Goal: Task Accomplishment & Management: Use online tool/utility

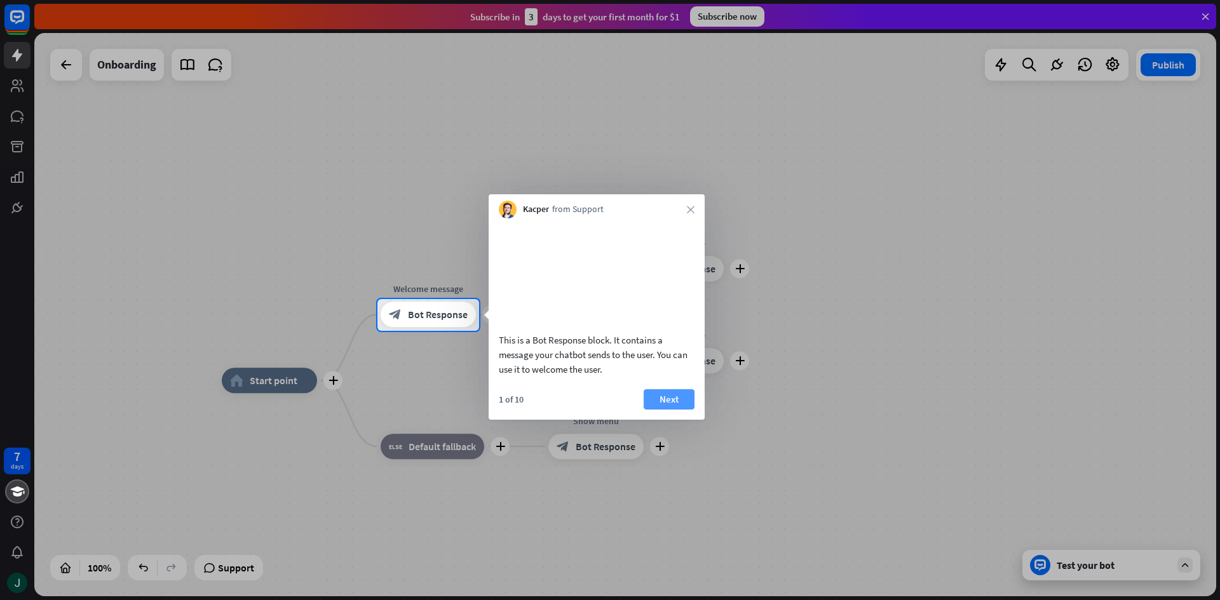
click at [671, 409] on button "Next" at bounding box center [668, 399] width 51 height 20
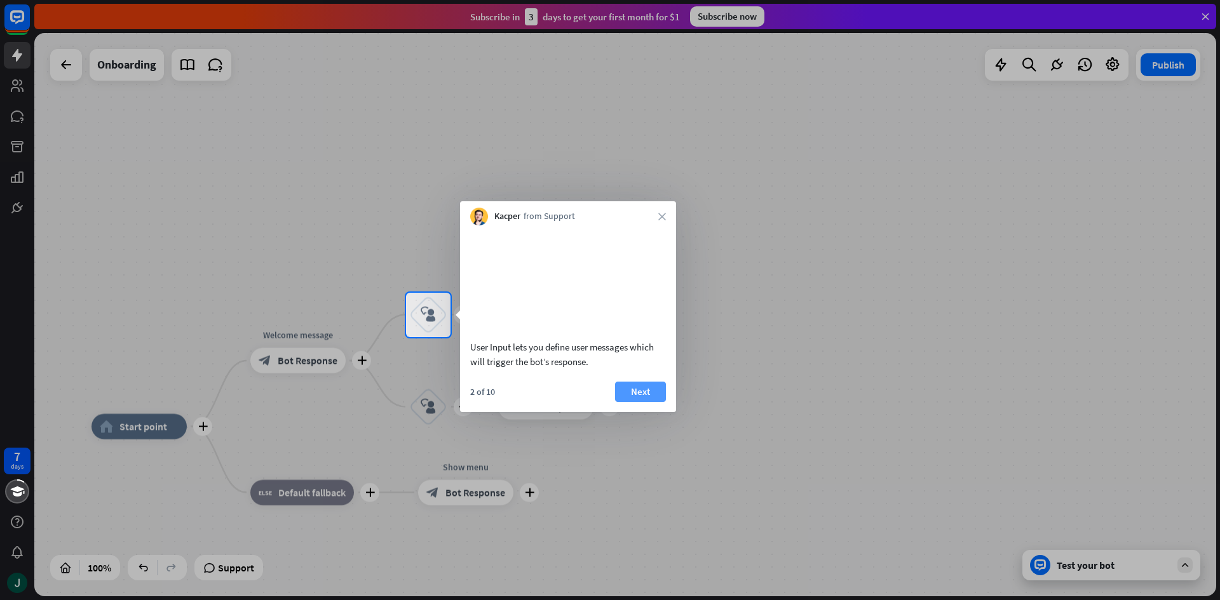
click at [655, 402] on button "Next" at bounding box center [640, 392] width 51 height 20
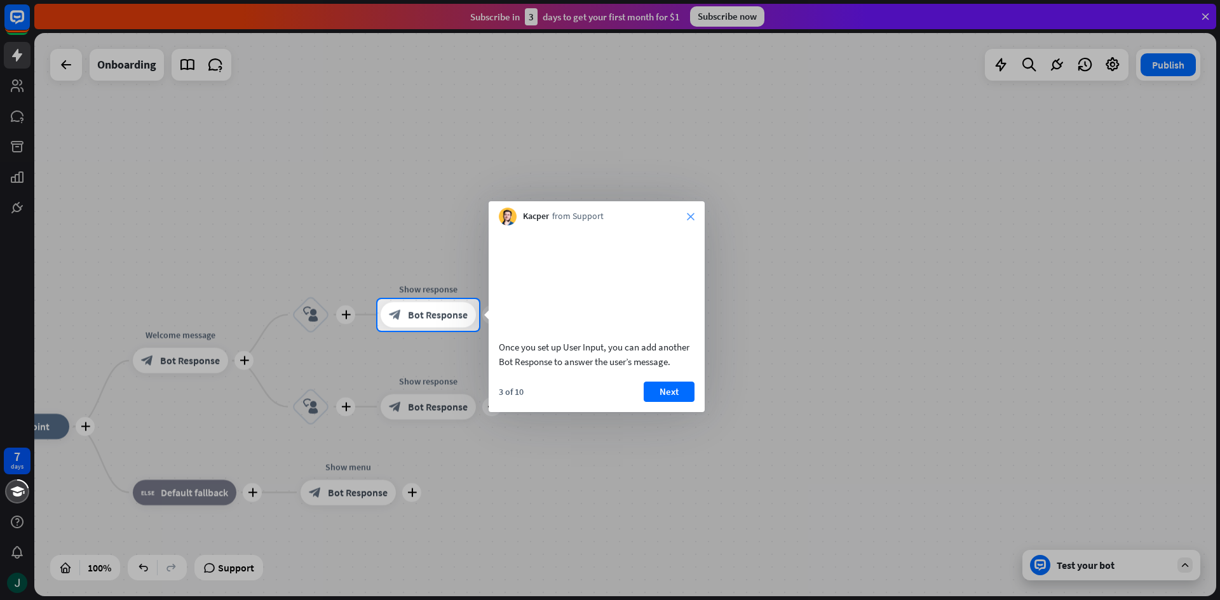
click at [689, 213] on icon "close" at bounding box center [691, 217] width 8 height 8
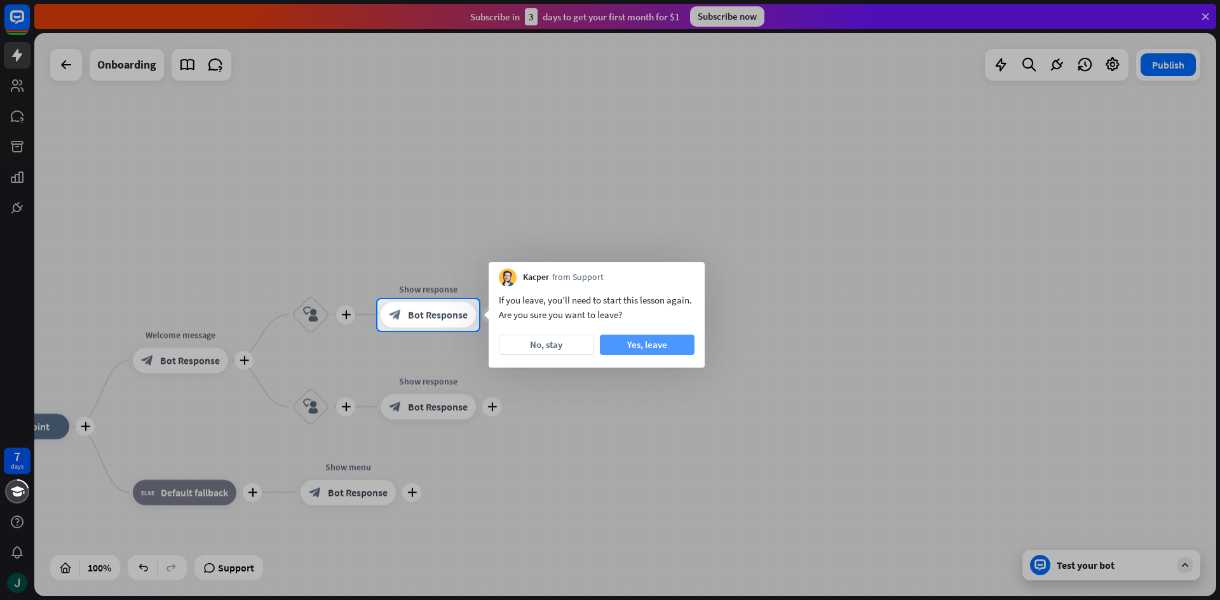
click at [632, 346] on button "Yes, leave" at bounding box center [647, 345] width 95 height 20
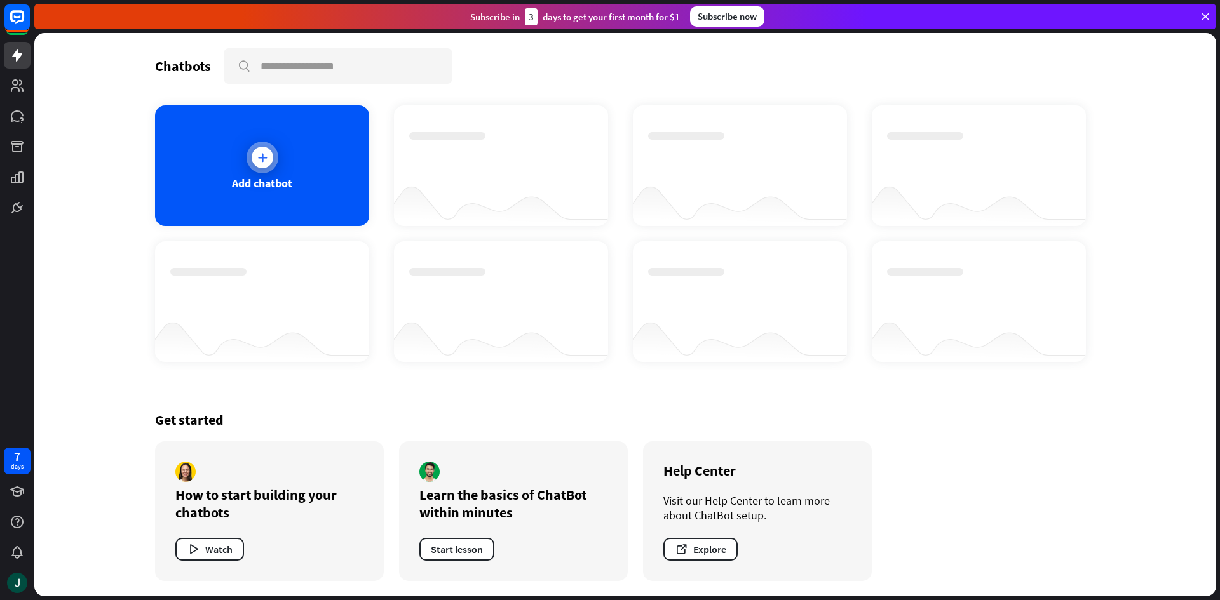
click at [263, 158] on icon at bounding box center [262, 157] width 13 height 13
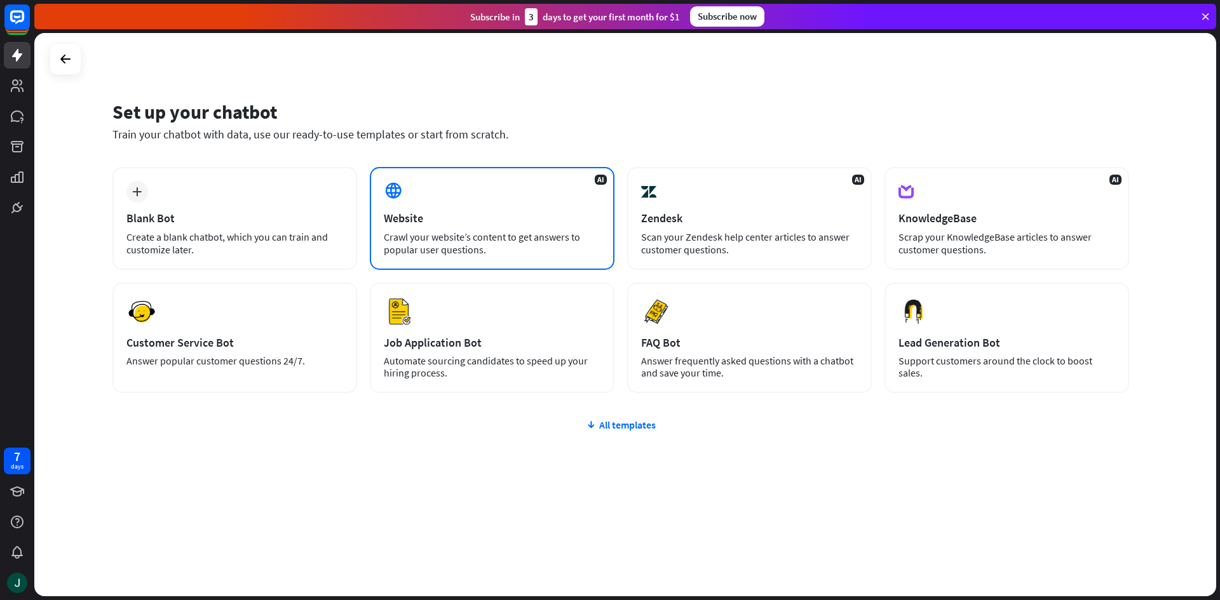
click at [435, 185] on div "AI Website Crawl your website’s content to get answers to popular user question…" at bounding box center [492, 218] width 245 height 103
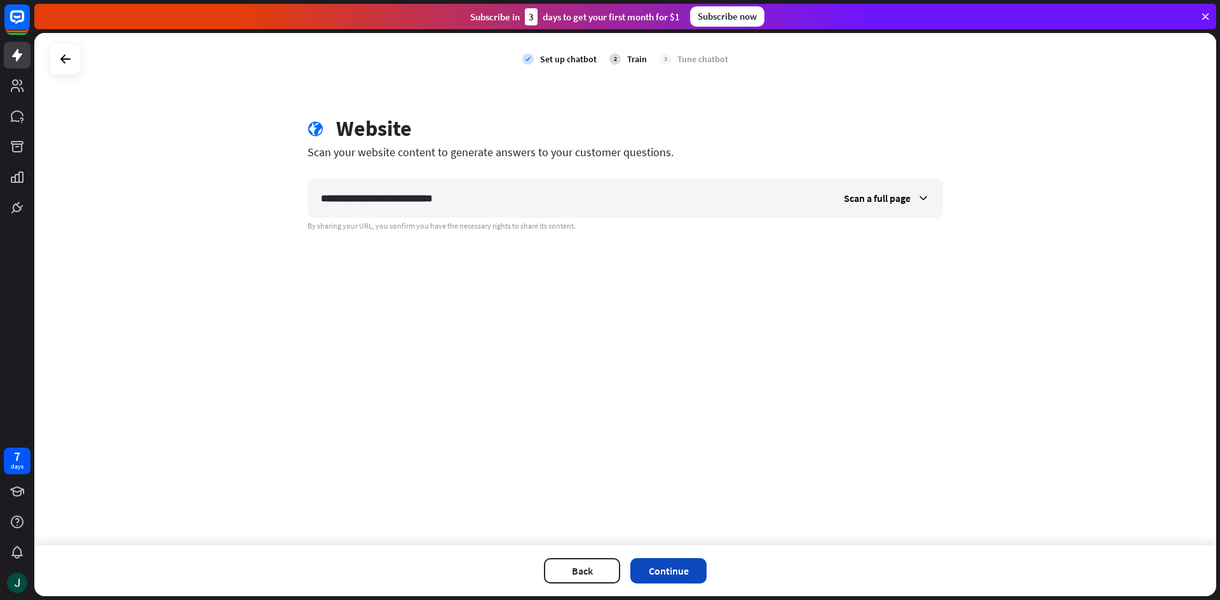
type input "**********"
click at [648, 567] on button "Continue" at bounding box center [668, 570] width 76 height 25
